Goal: Find specific page/section: Find specific page/section

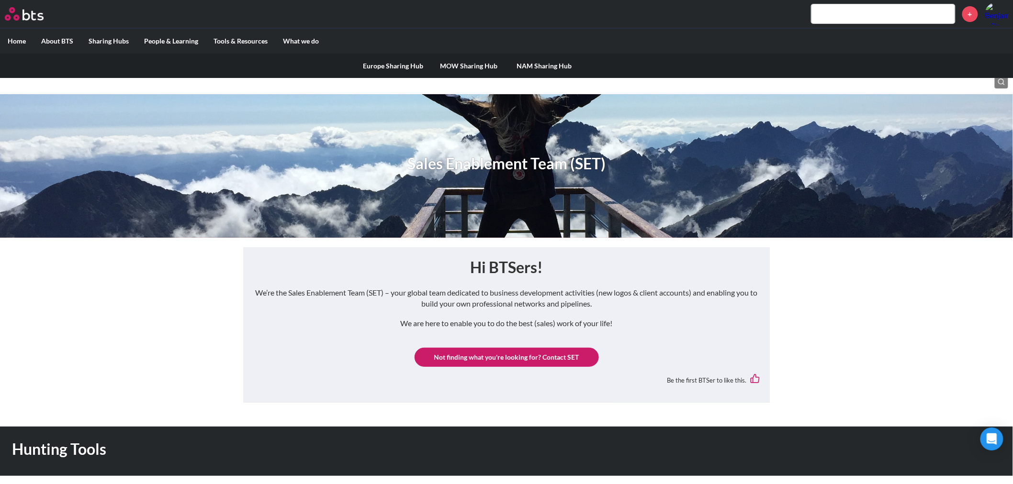
click at [404, 68] on link "Europe Sharing Hub" at bounding box center [393, 66] width 76 height 25
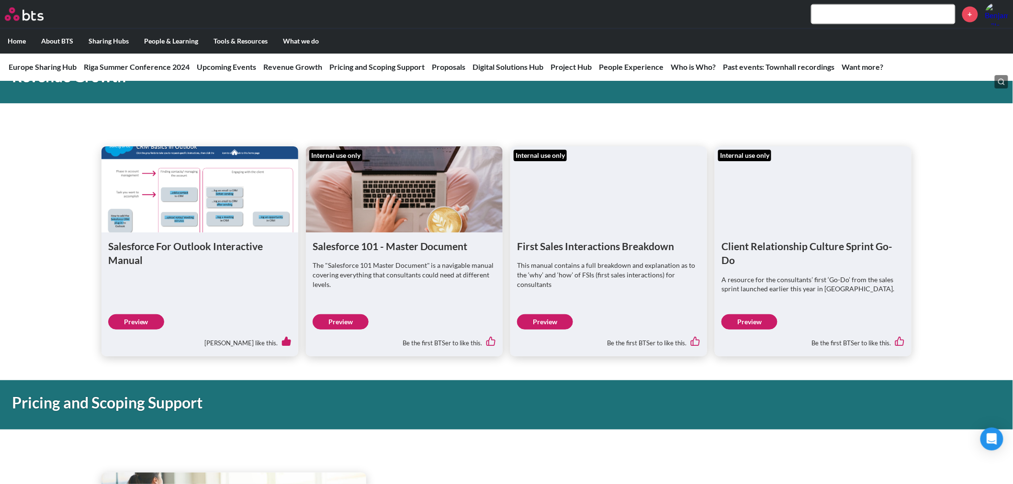
scroll to position [798, 0]
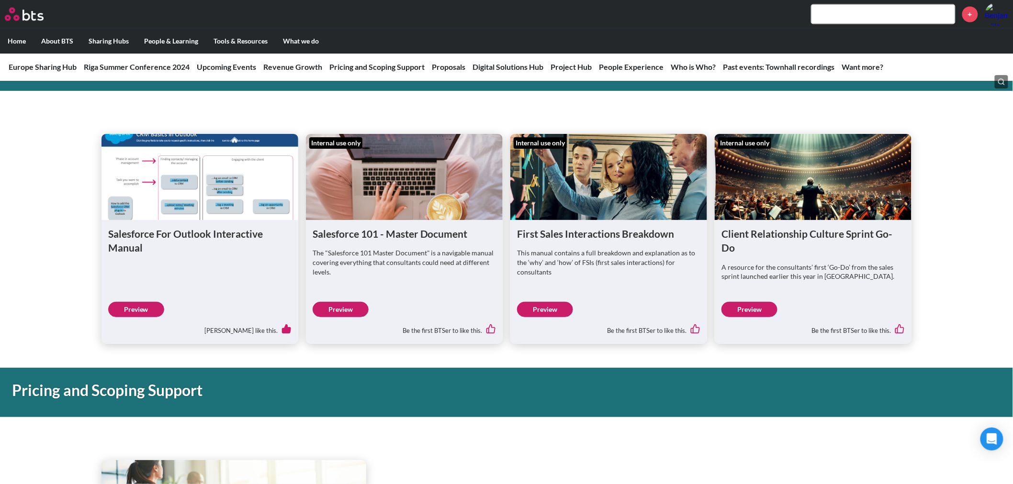
click at [767, 308] on link "Preview" at bounding box center [749, 309] width 56 height 15
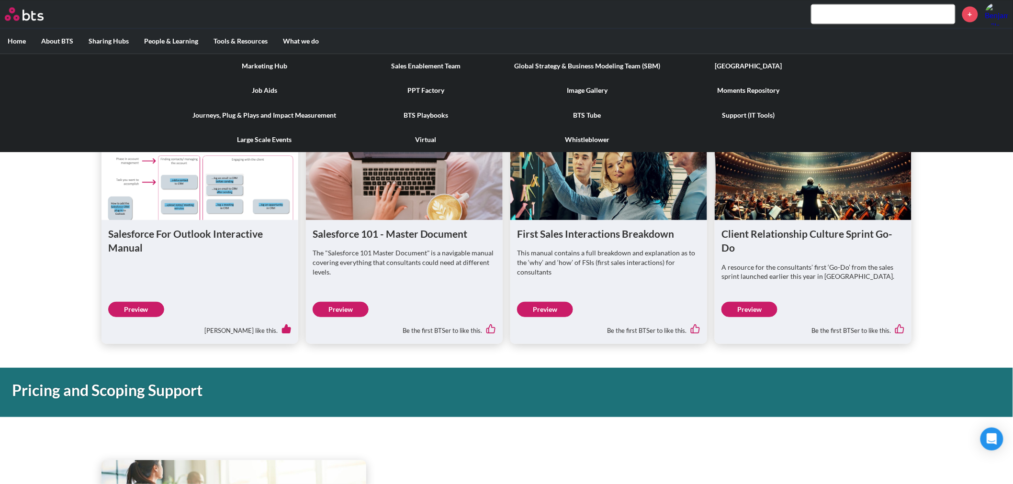
click at [89, 108] on div "Marketing Hub Sales Enablement Team Global Strategy & Business Modeling Team (S…" at bounding box center [506, 103] width 1013 height 99
